Goal: Task Accomplishment & Management: Manage account settings

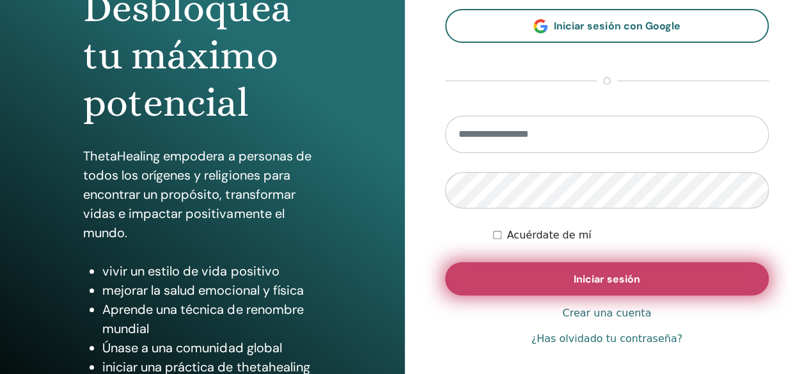
scroll to position [239, 0]
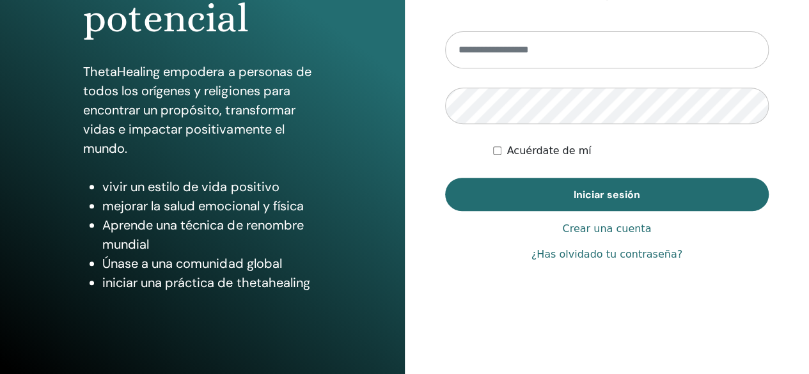
type input "**********"
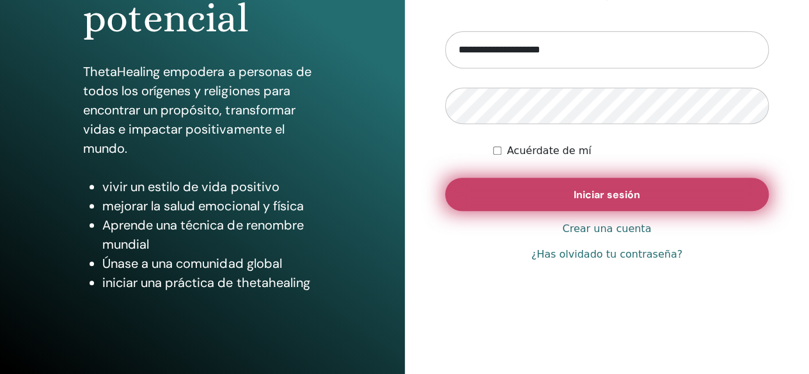
click at [609, 186] on button "Iniciar sesión" at bounding box center [607, 194] width 324 height 33
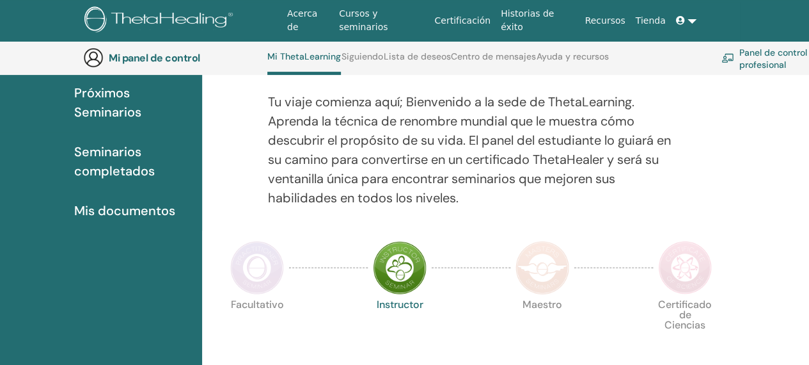
scroll to position [161, 0]
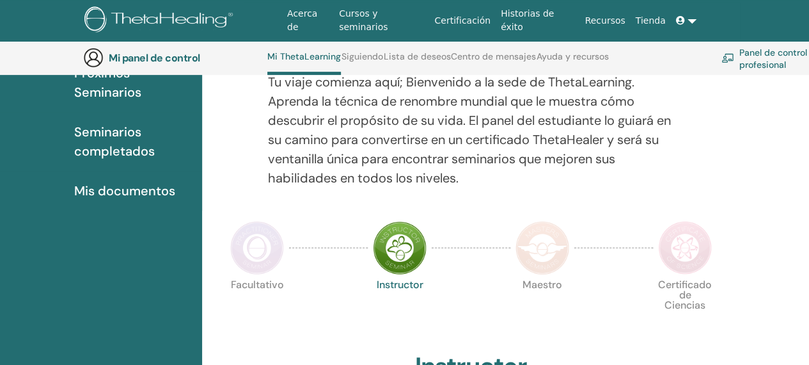
click at [148, 193] on font "Mis documentos" at bounding box center [124, 190] width 101 height 17
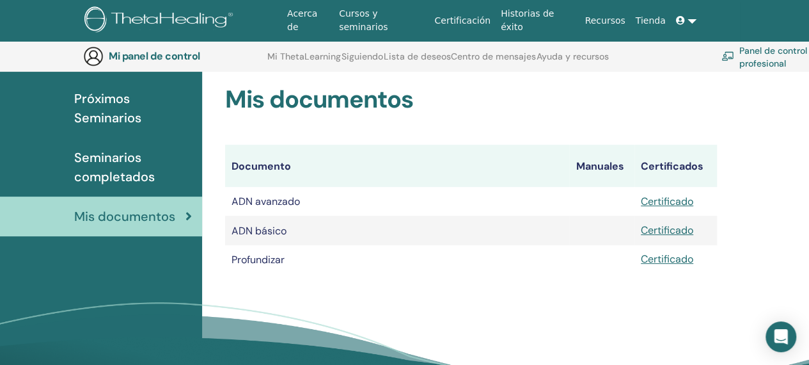
scroll to position [223, 0]
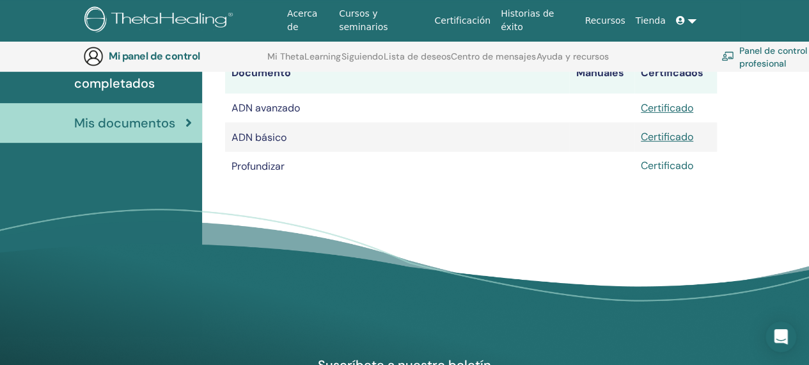
click at [672, 168] on font "Certificado" at bounding box center [667, 165] width 52 height 13
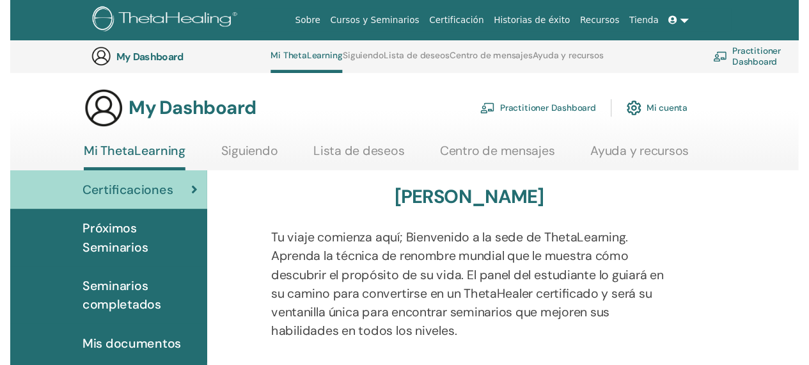
scroll to position [161, 0]
